Goal: Task Accomplishment & Management: Complete application form

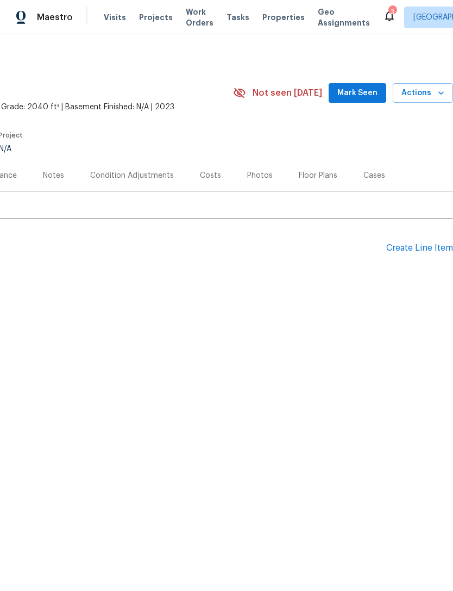
scroll to position [0, 161]
click at [404, 248] on div "Create Line Item" at bounding box center [419, 248] width 67 height 10
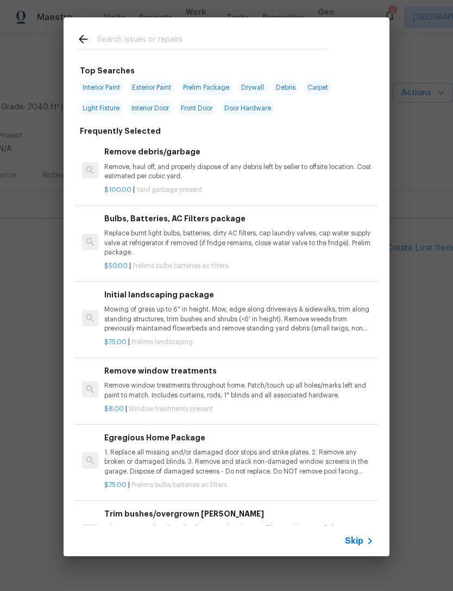
click at [148, 35] on input "text" at bounding box center [212, 41] width 230 height 16
type input "Hvac"
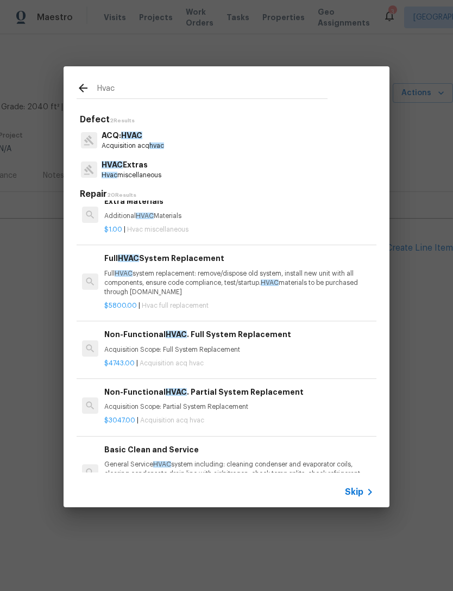
scroll to position [245, 0]
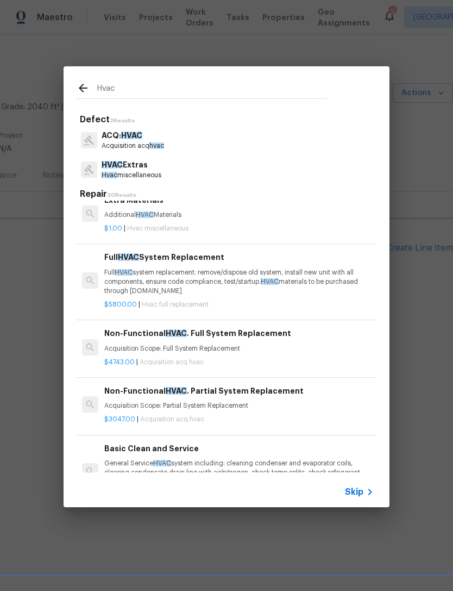
click at [179, 288] on p "Full HVAC system replacement: remove/dispose old system, install new unit with …" at bounding box center [238, 282] width 269 height 28
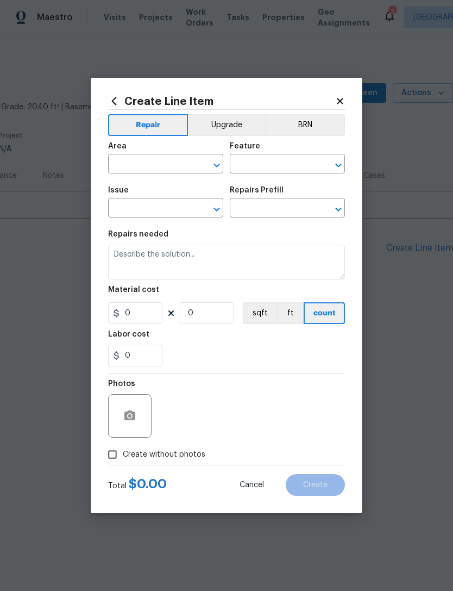
type input "HVAC"
type input "Full replacement"
type input "Full HVAC System Replacement $5,800.00"
type textarea "Full HVAC system replacement: remove/dispose old system, install new unit with …"
type input "5800"
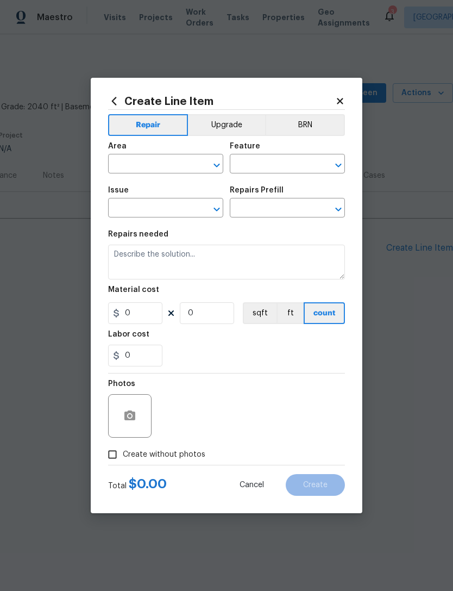
type input "1"
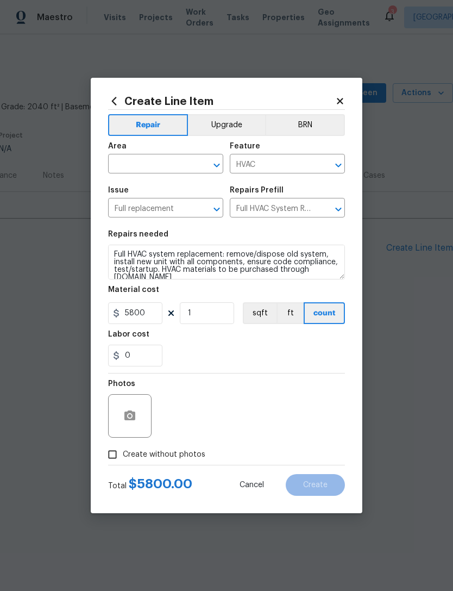
click at [218, 170] on icon "Open" at bounding box center [216, 165] width 13 height 13
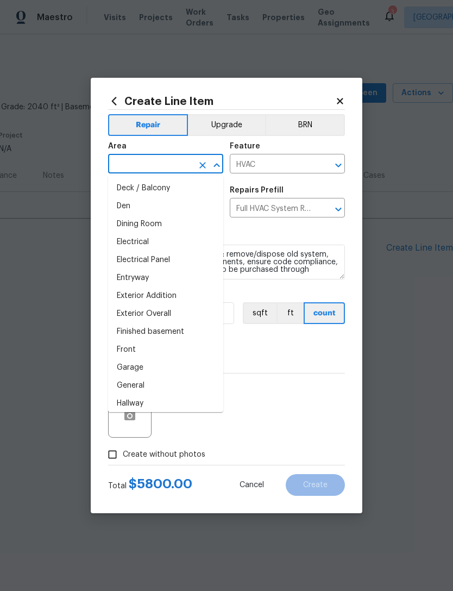
scroll to position [162, 0]
click at [167, 314] on li "Exterior Overall" at bounding box center [165, 313] width 115 height 18
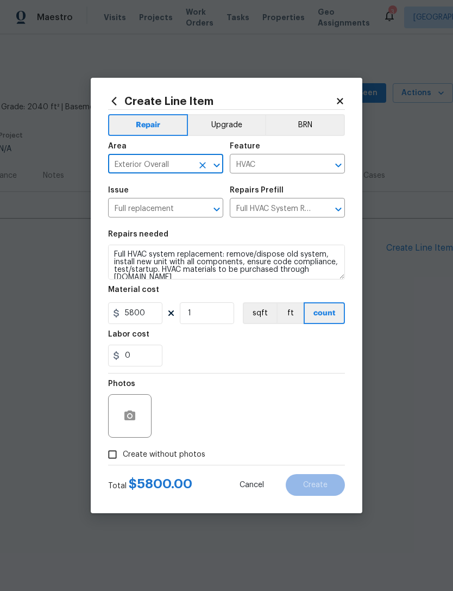
type input "Exterior Overall"
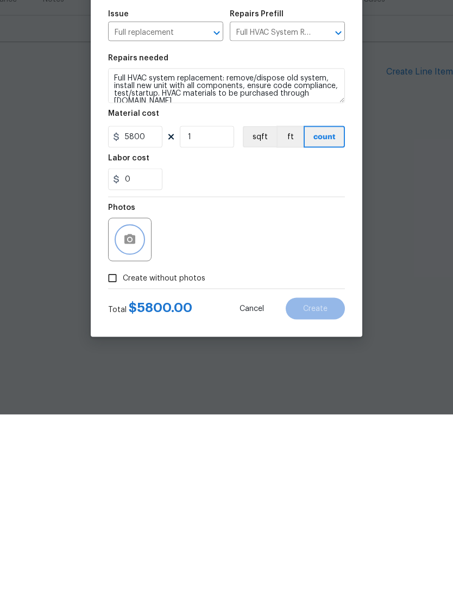
click at [134, 409] on icon "button" at bounding box center [129, 415] width 13 height 13
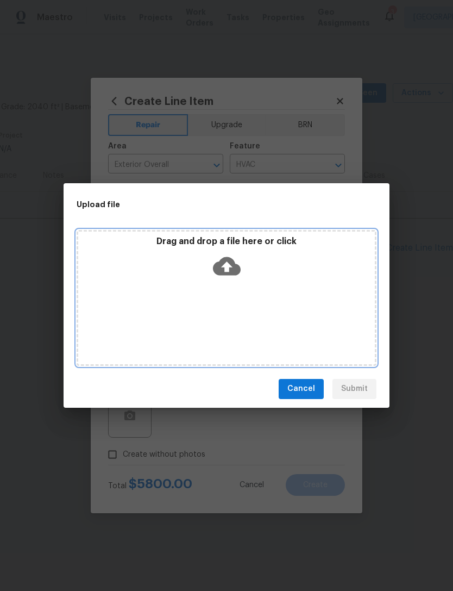
click at [236, 262] on icon at bounding box center [227, 266] width 28 height 28
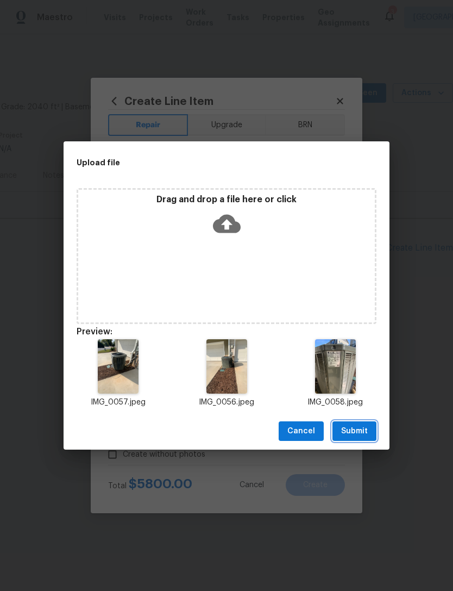
click at [357, 429] on span "Submit" at bounding box center [354, 431] width 27 height 14
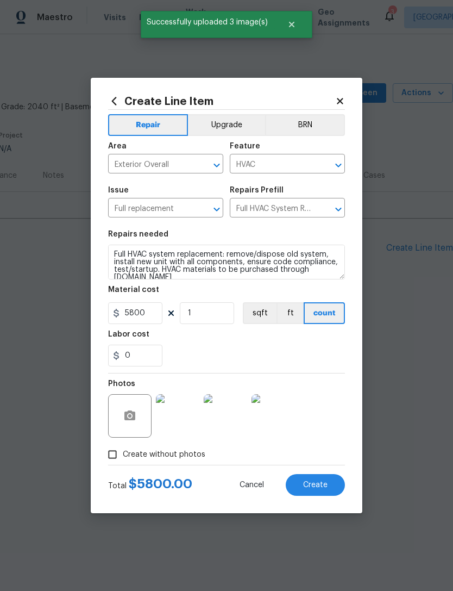
click at [312, 486] on span "Create" at bounding box center [315, 485] width 24 height 8
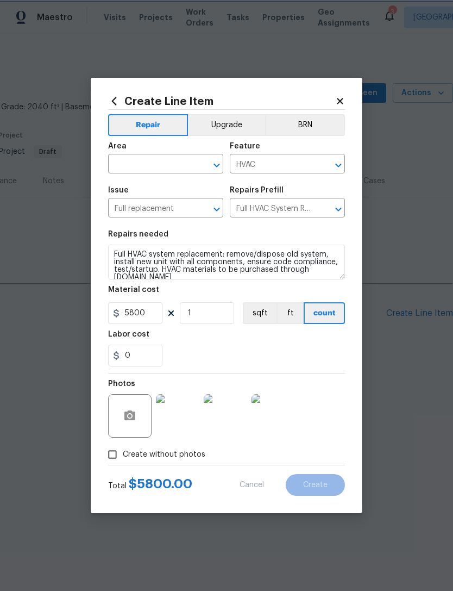
type input "0"
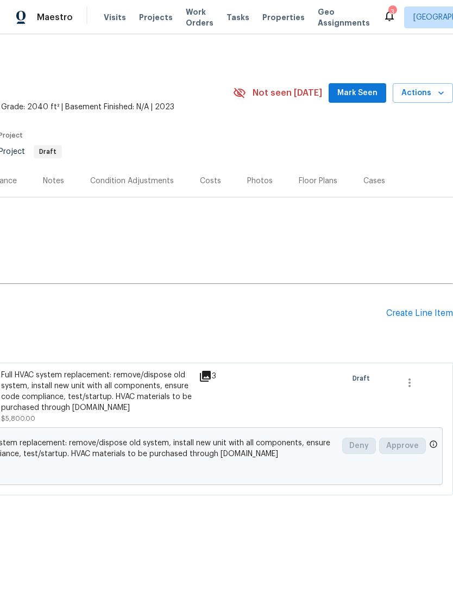
scroll to position [0, 161]
click at [394, 310] on div "Create Line Item" at bounding box center [419, 313] width 67 height 10
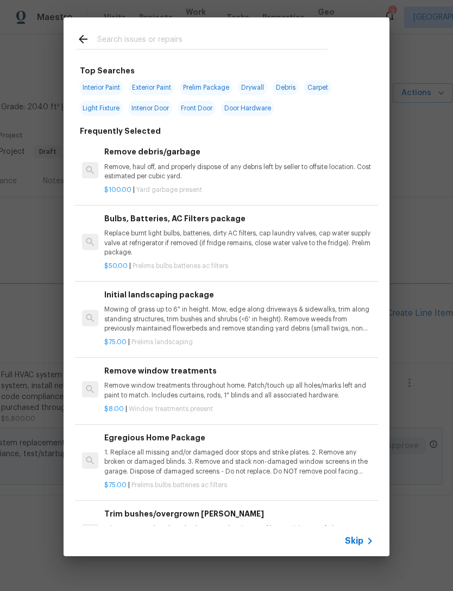
click at [140, 42] on input "text" at bounding box center [212, 41] width 230 height 16
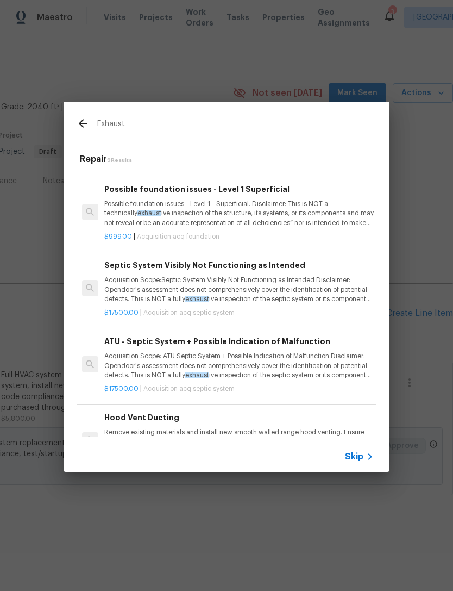
scroll to position [371, 0]
click at [98, 125] on input "Exhaust" at bounding box center [212, 125] width 230 height 16
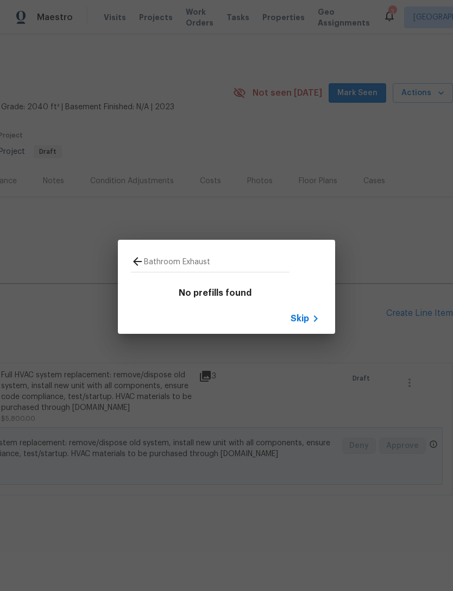
click at [229, 262] on input "Bathroom Exhaust" at bounding box center [217, 263] width 146 height 16
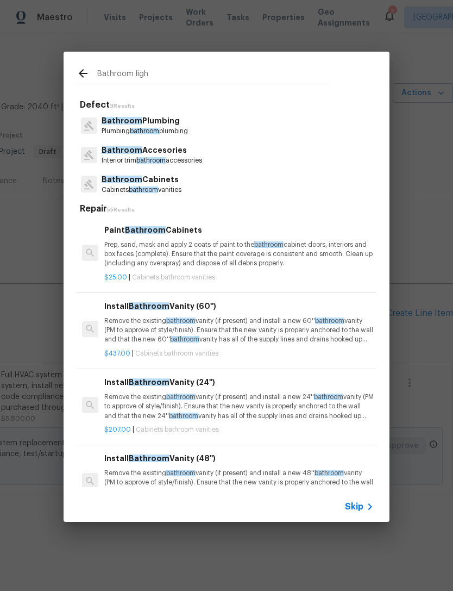
type input "Bathroom light"
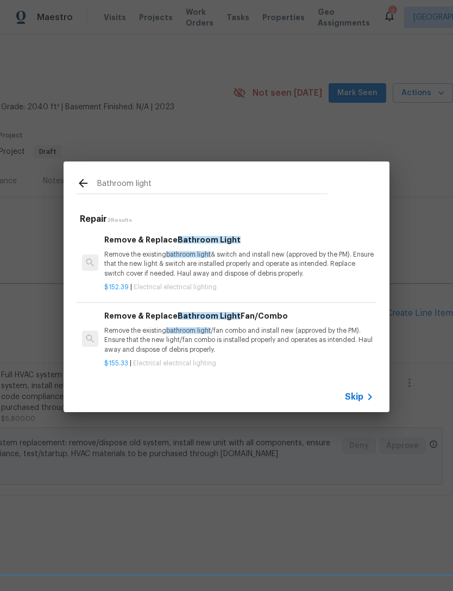
click at [234, 335] on p "Remove the existing bathroom light /fan combo and install new (approved by the …" at bounding box center [238, 340] width 269 height 28
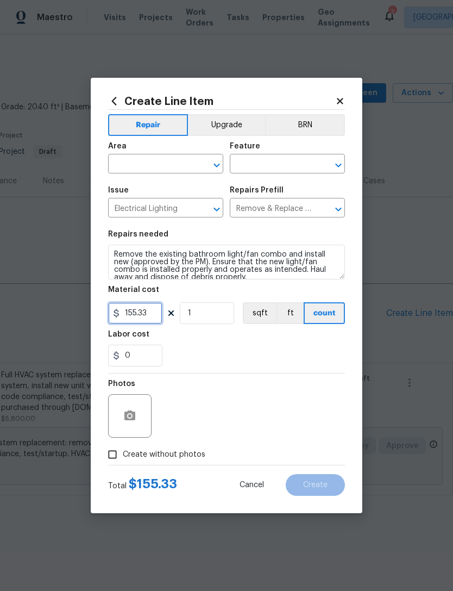
click at [145, 316] on input "155.33" at bounding box center [135, 313] width 54 height 22
click at [153, 312] on input "155.33" at bounding box center [135, 313] width 54 height 22
click at [216, 162] on icon "Open" at bounding box center [216, 165] width 13 height 13
type input "250"
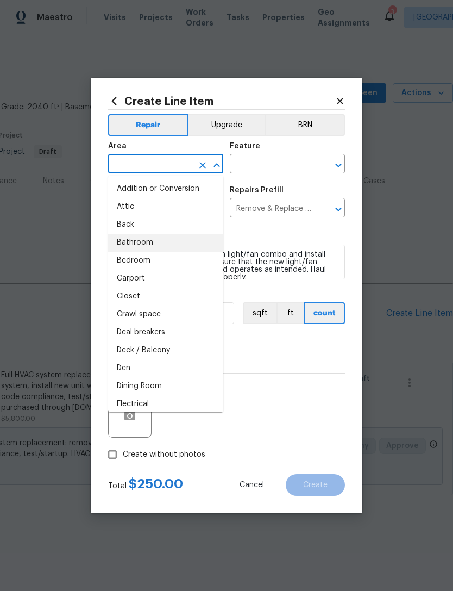
click at [158, 250] on li "Bathroom" at bounding box center [165, 243] width 115 height 18
type input "Bathroom"
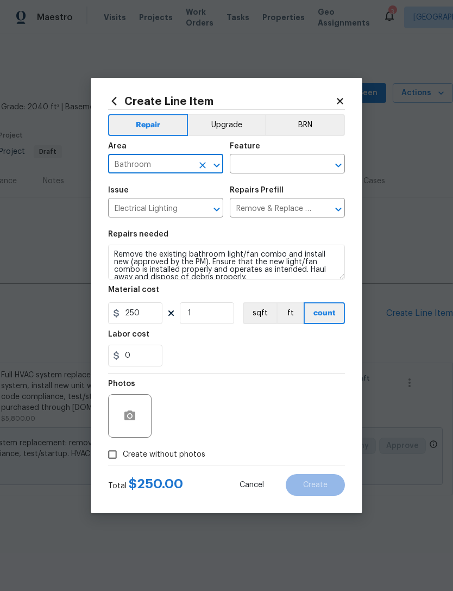
click at [337, 167] on icon "Open" at bounding box center [338, 165] width 13 height 13
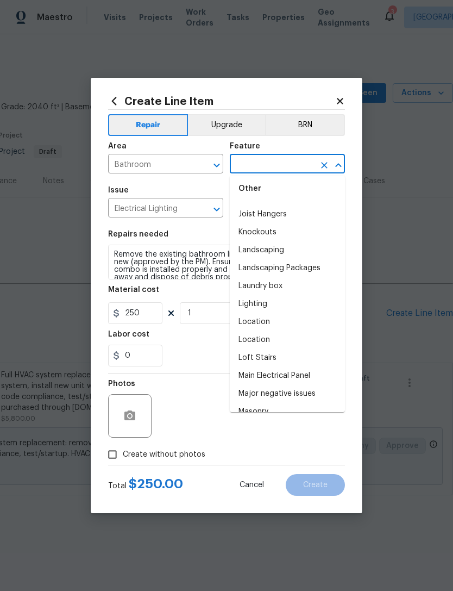
scroll to position [1526, 0]
click at [266, 310] on li "Lighting" at bounding box center [287, 305] width 115 height 18
type input "Lighting"
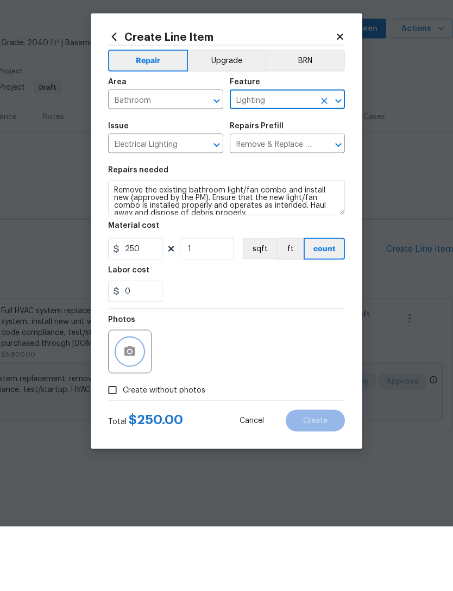
click at [135, 410] on icon "button" at bounding box center [129, 415] width 11 height 10
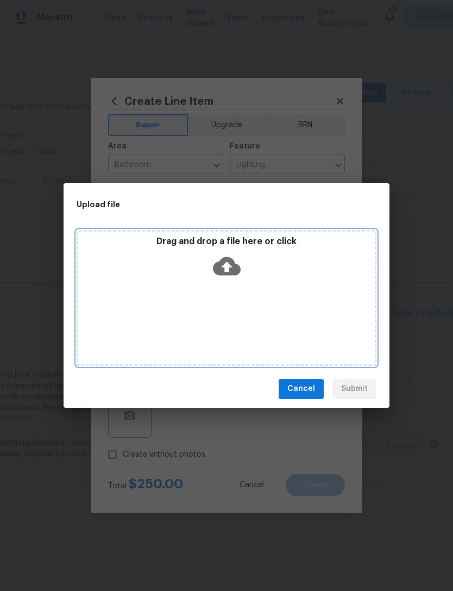
click at [225, 249] on div "Drag and drop a file here or click" at bounding box center [226, 259] width 297 height 47
